Goal: Information Seeking & Learning: Learn about a topic

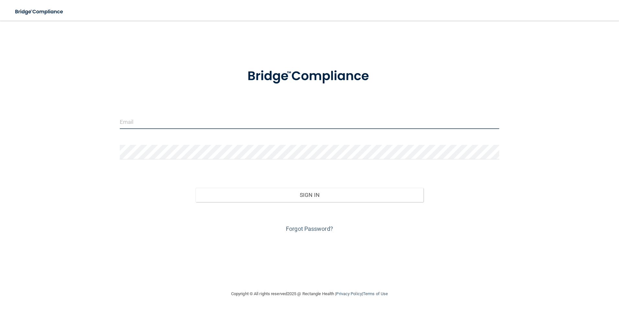
click at [171, 123] on input "email" at bounding box center [310, 122] width 380 height 15
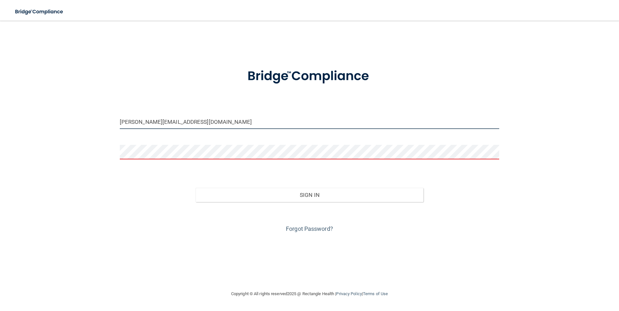
click at [135, 122] on input "isabel@197019gmail.com" at bounding box center [310, 122] width 380 height 15
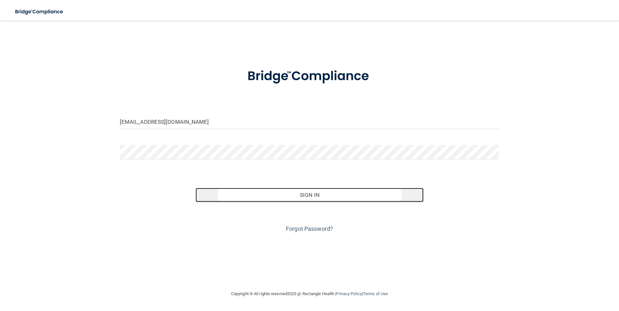
click at [363, 196] on button "Sign In" at bounding box center [309, 195] width 228 height 14
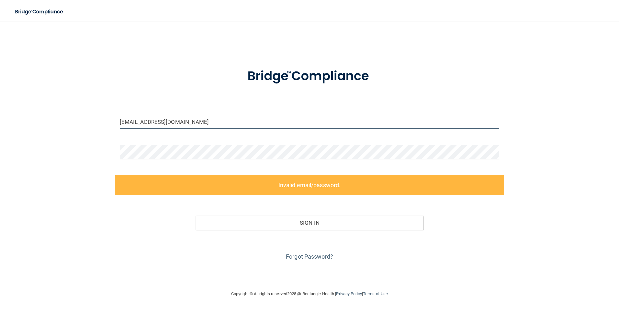
click at [151, 123] on input "isabelrodri@197019gmail.com" at bounding box center [310, 122] width 380 height 15
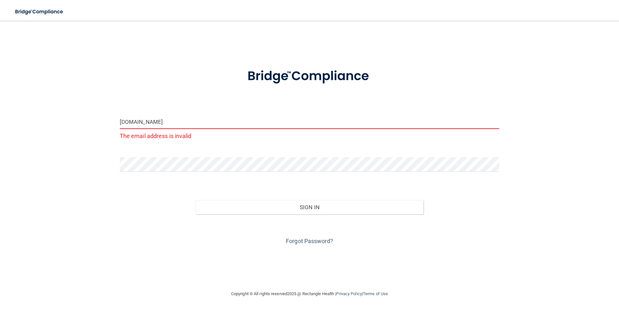
click at [165, 122] on input "isabelrodri197019gmail.com" at bounding box center [310, 122] width 380 height 15
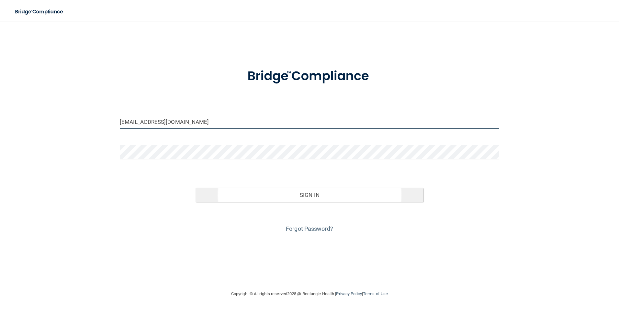
type input "[EMAIL_ADDRESS][DOMAIN_NAME]"
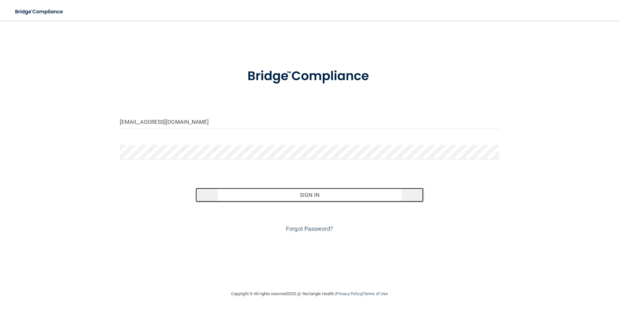
click at [278, 193] on button "Sign In" at bounding box center [309, 195] width 228 height 14
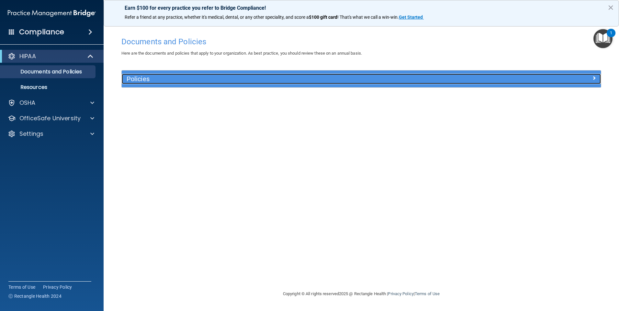
click at [592, 80] on span at bounding box center [594, 78] width 4 height 8
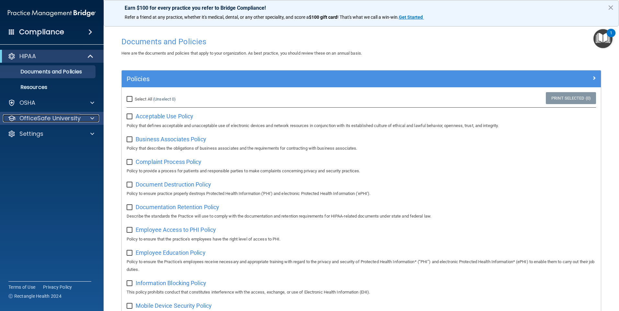
click at [93, 117] on span at bounding box center [92, 119] width 4 height 8
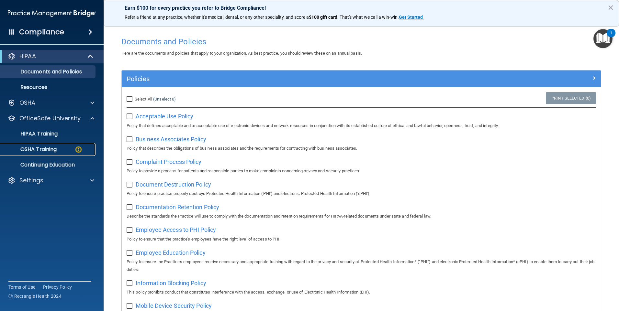
click at [77, 149] on img at bounding box center [78, 150] width 8 height 8
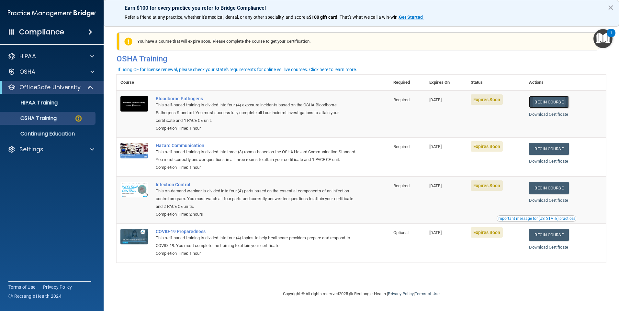
click at [539, 102] on link "Begin Course" at bounding box center [548, 102] width 39 height 12
click at [556, 152] on link "Begin Course" at bounding box center [548, 149] width 39 height 12
click at [548, 194] on link "Begin Course" at bounding box center [548, 188] width 39 height 12
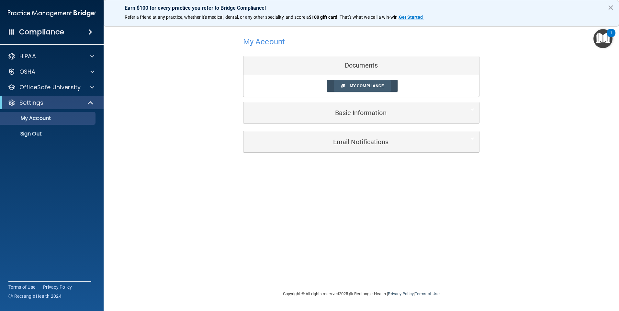
click at [358, 85] on span "My Compliance" at bounding box center [366, 85] width 34 height 5
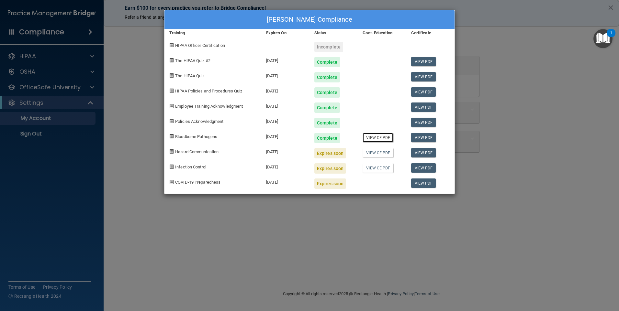
click at [378, 137] on link "View CE PDF" at bounding box center [377, 137] width 31 height 9
click at [415, 153] on link "View PDF" at bounding box center [423, 152] width 25 height 9
click at [380, 139] on link "View CE PDF" at bounding box center [377, 137] width 31 height 9
click at [383, 154] on link "View CE PDF" at bounding box center [377, 152] width 31 height 9
click at [212, 152] on span "Hazard Communication" at bounding box center [196, 151] width 43 height 5
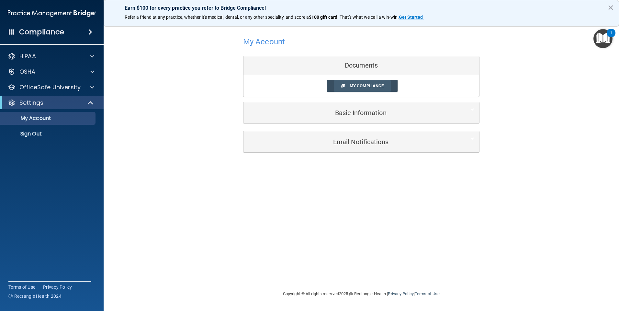
click at [356, 86] on span "My Compliance" at bounding box center [366, 85] width 34 height 5
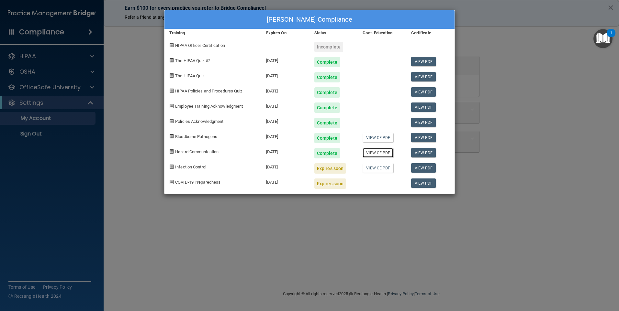
click at [387, 154] on link "View CE PDF" at bounding box center [377, 152] width 31 height 9
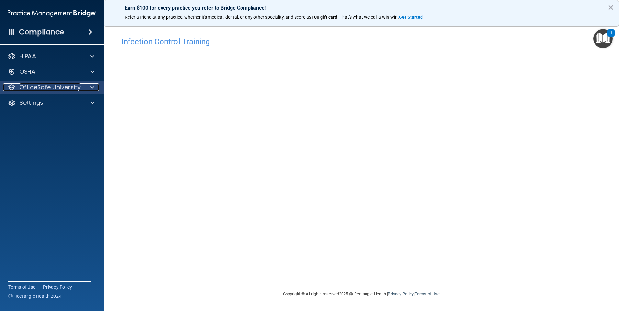
click at [85, 88] on div at bounding box center [91, 87] width 16 height 8
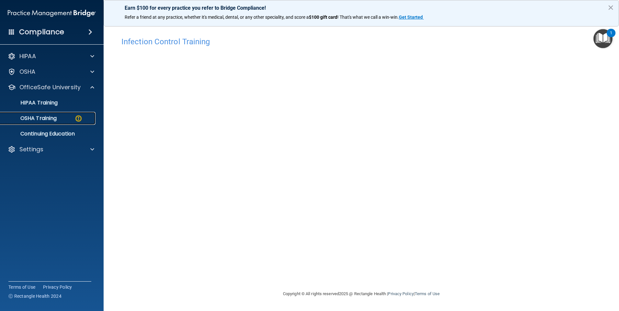
click at [76, 118] on img at bounding box center [78, 119] width 8 height 8
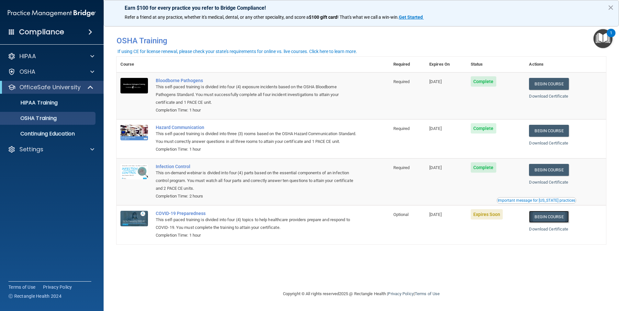
click at [548, 223] on link "Begin Course" at bounding box center [548, 217] width 39 height 12
click at [66, 102] on div "HIPAA Training" at bounding box center [48, 103] width 88 height 6
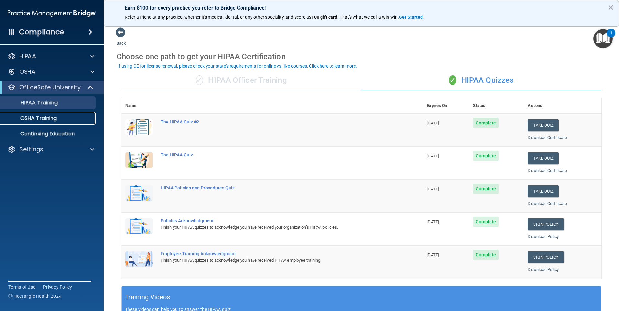
click at [59, 118] on div "OSHA Training" at bounding box center [48, 118] width 88 height 6
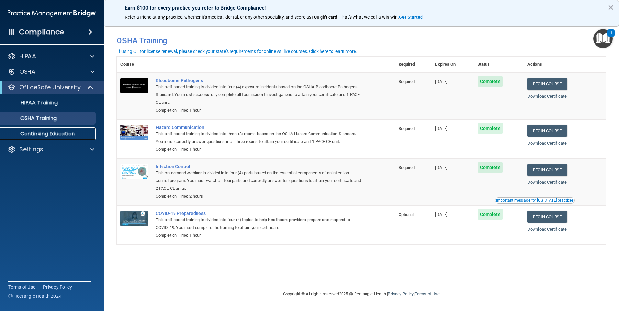
click at [67, 135] on p "Continuing Education" at bounding box center [48, 134] width 88 height 6
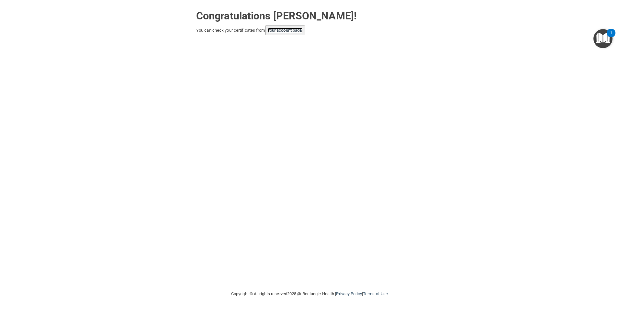
click at [298, 31] on link "your account page!" at bounding box center [285, 30] width 35 height 5
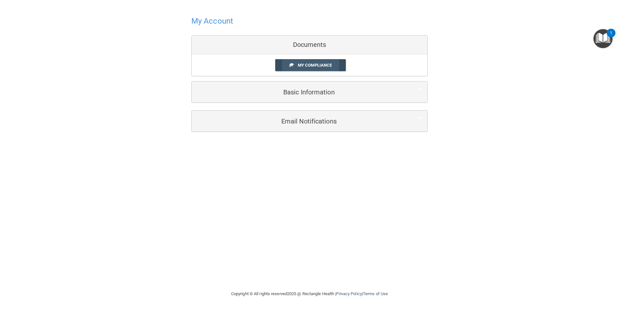
click at [339, 65] on link "My Compliance" at bounding box center [310, 65] width 71 height 12
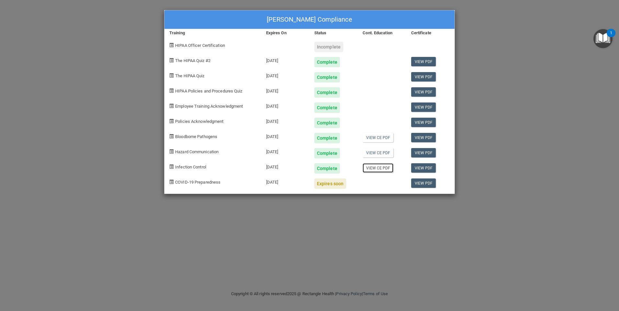
click at [383, 169] on link "View CE PDF" at bounding box center [377, 167] width 31 height 9
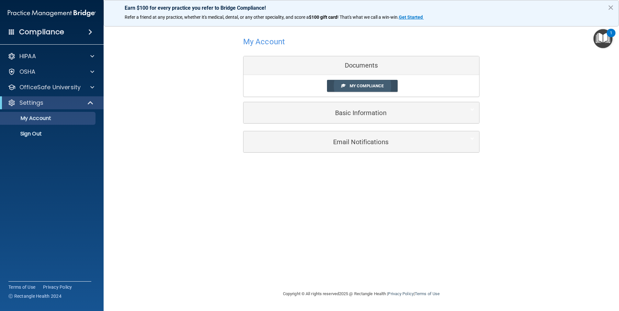
click at [351, 88] on span "My Compliance" at bounding box center [366, 85] width 34 height 5
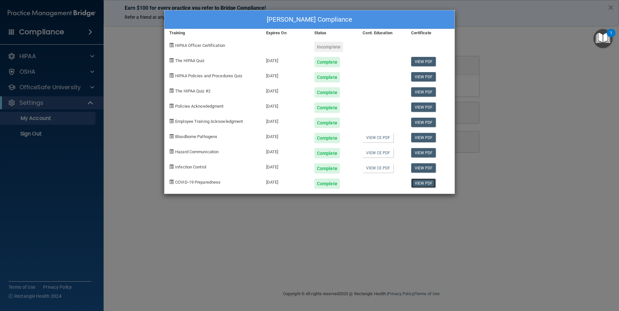
click at [421, 183] on link "View PDF" at bounding box center [423, 183] width 25 height 9
